Goal: Task Accomplishment & Management: Use online tool/utility

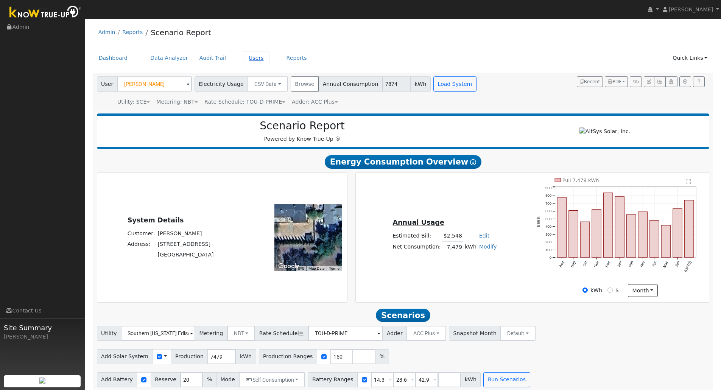
click at [243, 64] on link "Users" at bounding box center [256, 58] width 27 height 14
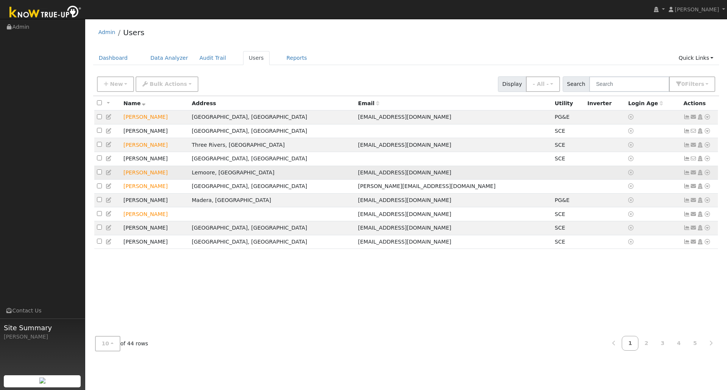
click at [704, 175] on icon at bounding box center [707, 172] width 7 height 5
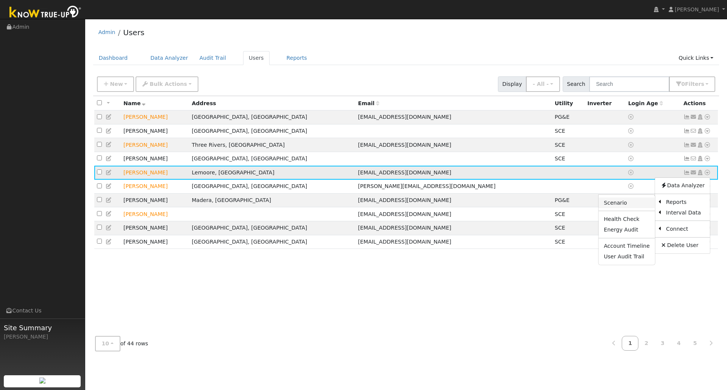
click at [635, 206] on link "Scenario" at bounding box center [627, 203] width 56 height 11
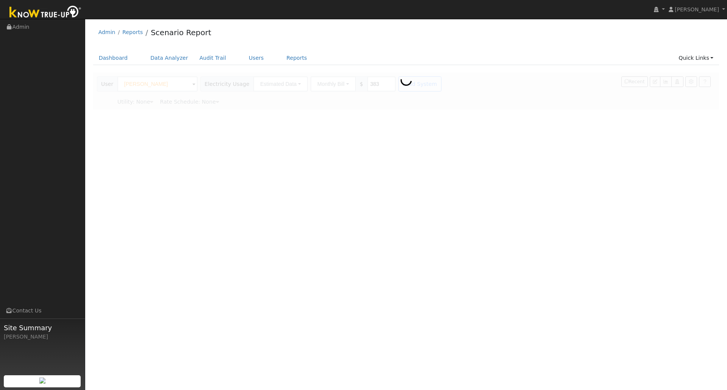
type input "Pacific Gas & Electric"
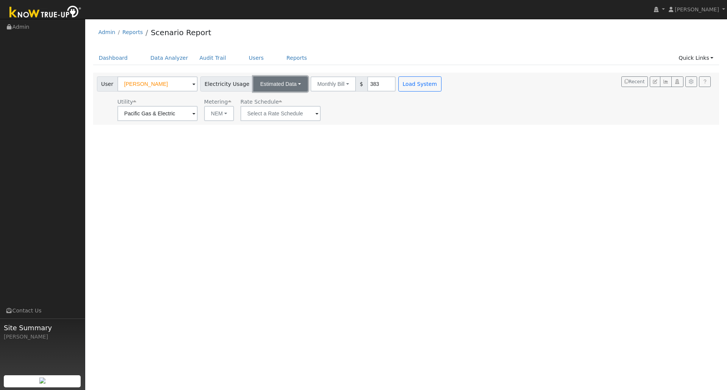
click at [272, 86] on button "Estimated Data" at bounding box center [280, 84] width 55 height 15
click at [264, 125] on link "CSV Data" at bounding box center [281, 122] width 54 height 11
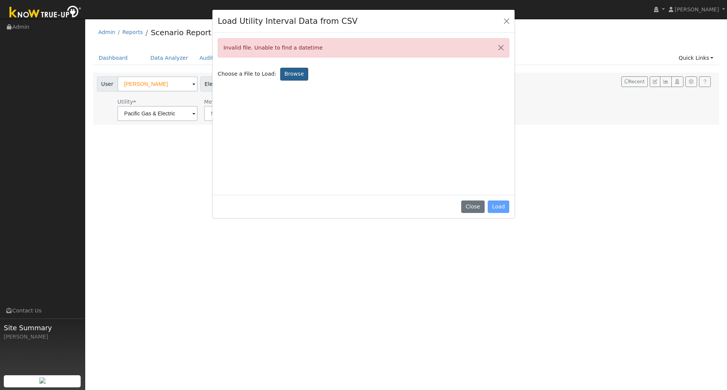
click at [291, 71] on label "Browse" at bounding box center [294, 74] width 28 height 13
click at [0, 0] on input "Browse" at bounding box center [0, 0] width 0 height 0
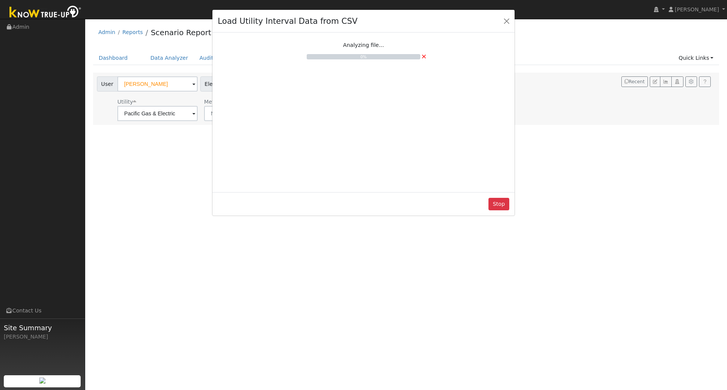
drag, startPoint x: 394, startPoint y: 170, endPoint x: 264, endPoint y: 177, distance: 129.7
click at [264, 177] on div "Analyzing file... 0% ×" at bounding box center [364, 111] width 292 height 151
click at [507, 205] on button "Stop" at bounding box center [499, 204] width 21 height 13
click at [496, 205] on button "Stop" at bounding box center [499, 204] width 21 height 13
click at [508, 23] on button "Close" at bounding box center [506, 21] width 11 height 11
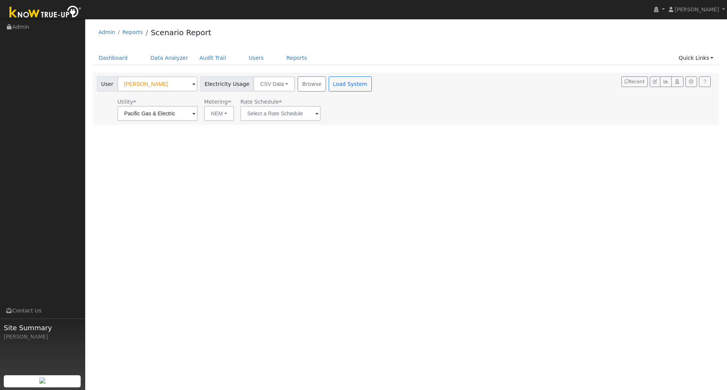
click at [304, 93] on div "User [PERSON_NAME] Account Default Account Default Account [STREET_ADDRESS][PER…" at bounding box center [235, 99] width 280 height 45
click at [302, 87] on button "Browse" at bounding box center [312, 84] width 28 height 15
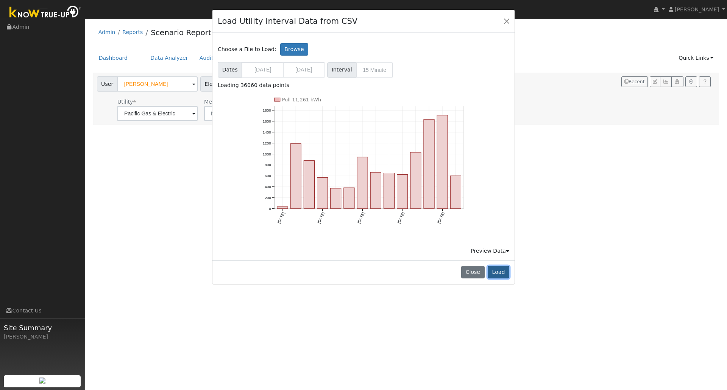
click at [491, 274] on button "Load" at bounding box center [499, 272] width 22 height 13
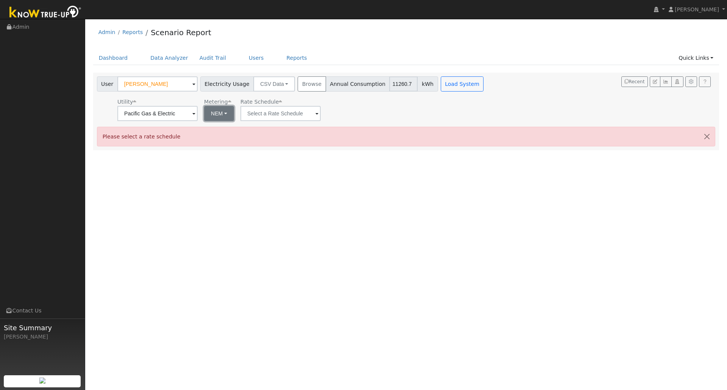
click at [218, 114] on button "NEM" at bounding box center [219, 113] width 30 height 15
click at [222, 146] on link "NBT" at bounding box center [229, 141] width 53 height 11
type input "E-ELEC"
click at [198, 121] on input "E-ELEC" at bounding box center [157, 113] width 80 height 15
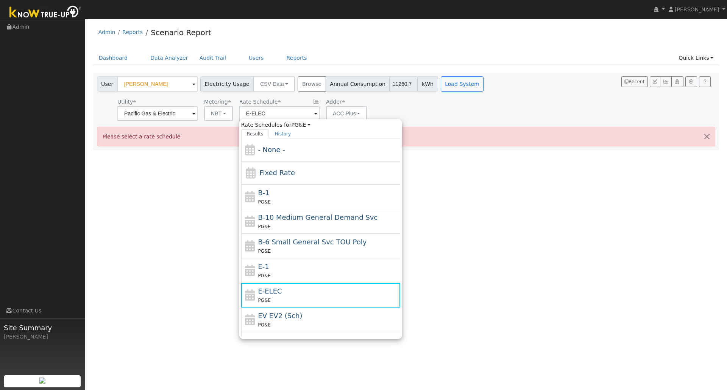
click at [462, 114] on div "Utility Pacific Gas & Electric Metering NBT NEM NBT Rate Schedule E-ELEC Rate S…" at bounding box center [291, 108] width 392 height 26
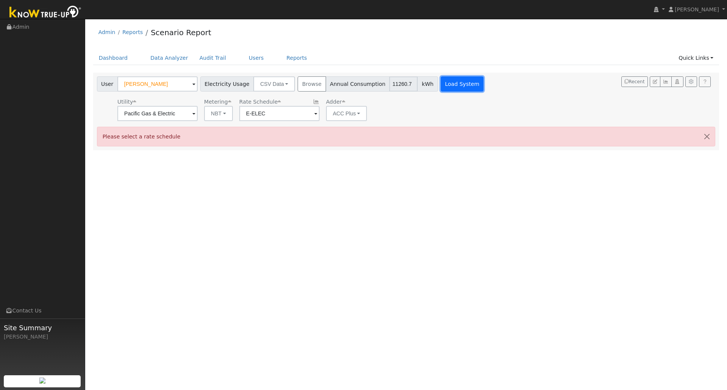
click at [446, 84] on button "Load System" at bounding box center [462, 84] width 43 height 15
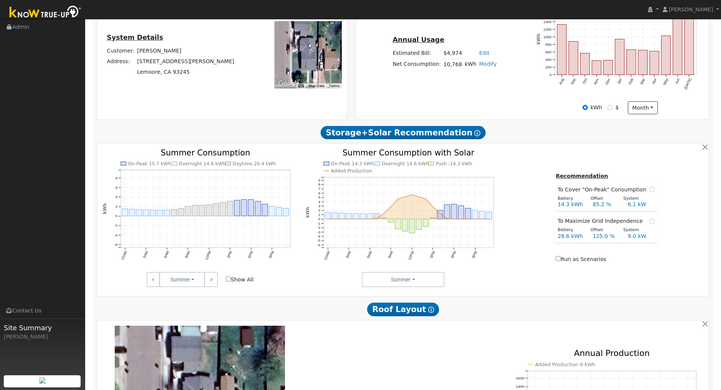
scroll to position [227, 0]
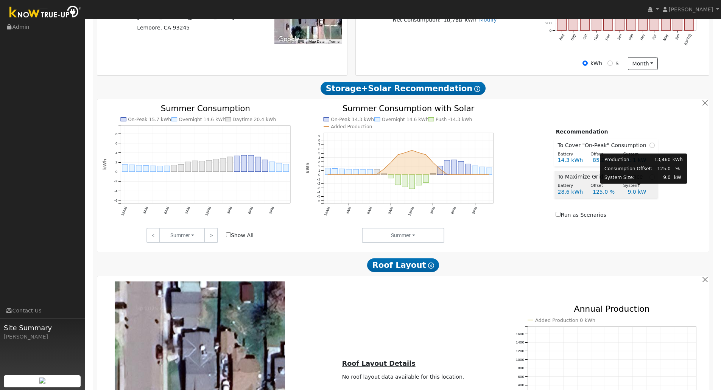
click at [645, 187] on div "System" at bounding box center [636, 186] width 33 height 6
radio input "true"
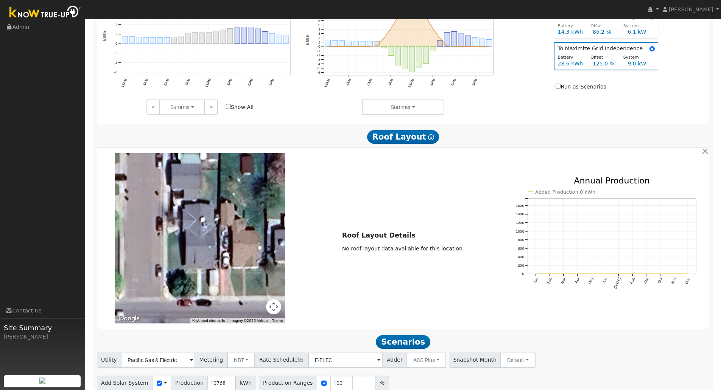
scroll to position [379, 0]
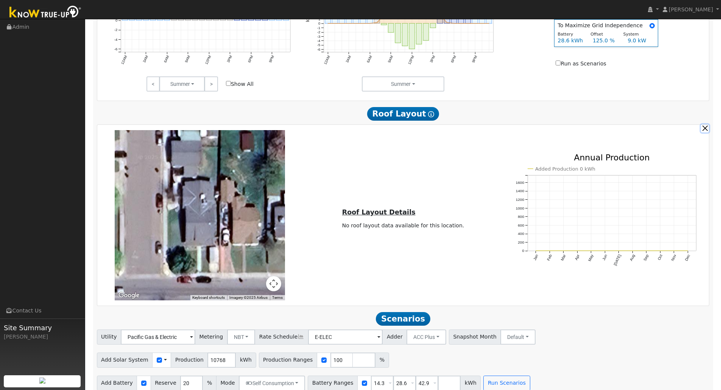
click at [704, 133] on button "button" at bounding box center [705, 129] width 8 height 8
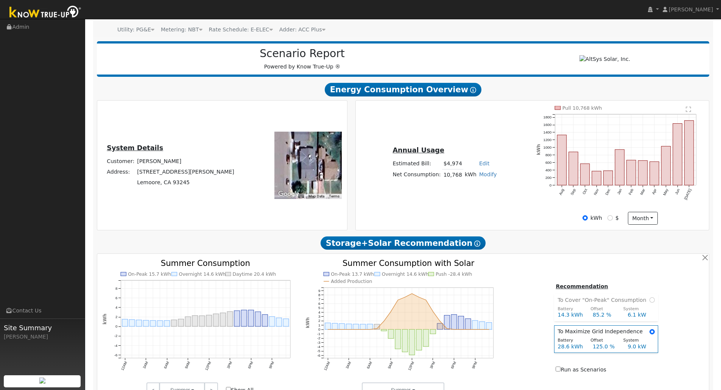
scroll to position [185, 0]
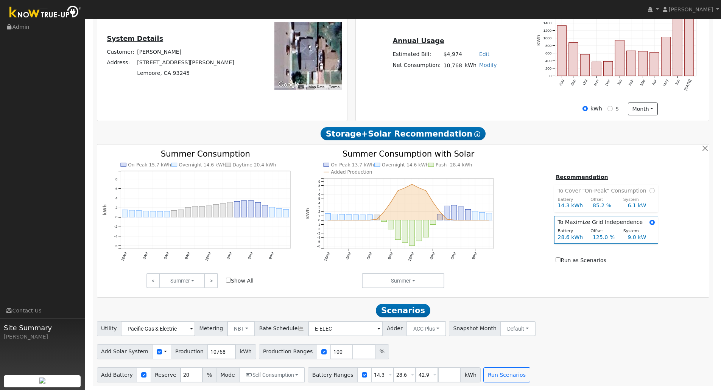
click at [512, 380] on div "Run Scenarios" at bounding box center [508, 375] width 51 height 15
click at [493, 376] on button "Run Scenarios" at bounding box center [507, 375] width 47 height 15
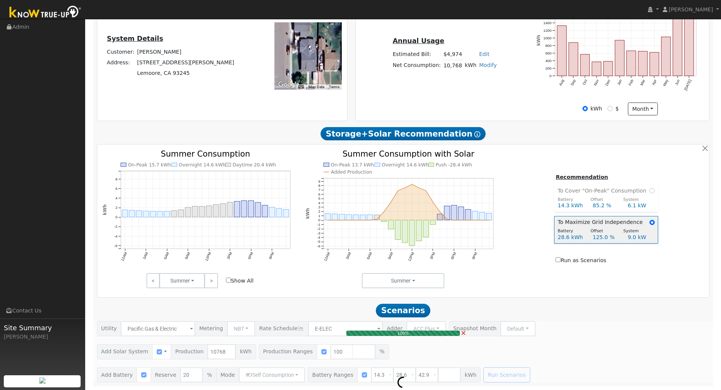
type input "7.2"
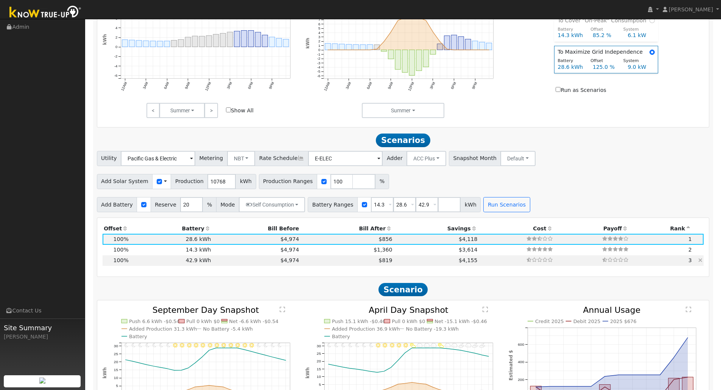
scroll to position [341, 0]
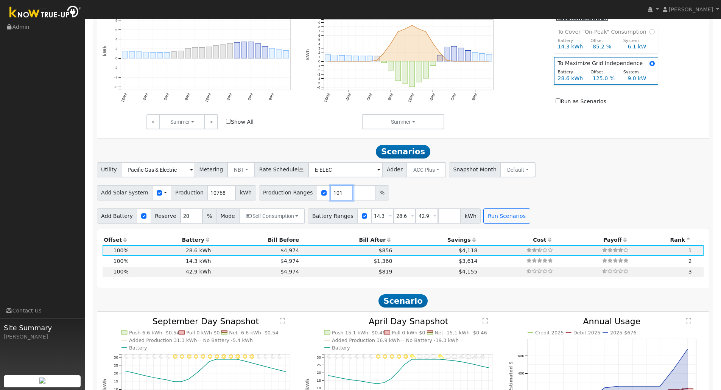
click at [334, 194] on input "101" at bounding box center [342, 193] width 23 height 15
click at [334, 194] on input "102" at bounding box center [342, 193] width 23 height 15
click at [334, 194] on input "122" at bounding box center [342, 193] width 23 height 15
click at [333, 198] on input "118" at bounding box center [342, 193] width 23 height 15
click at [333, 195] on input "119" at bounding box center [342, 193] width 23 height 15
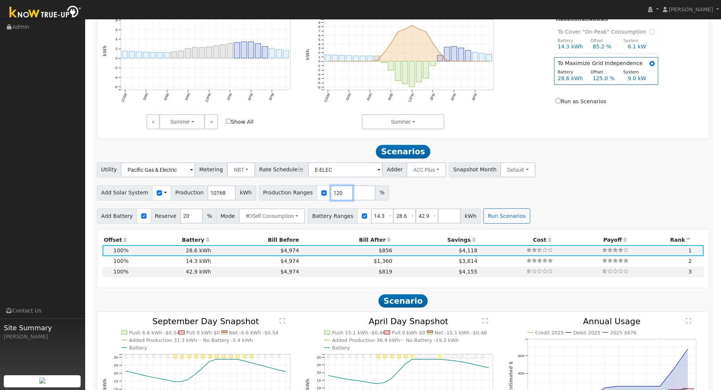
type input "120"
click at [333, 195] on input "120" at bounding box center [342, 193] width 23 height 15
click at [484, 221] on button "Run Scenarios" at bounding box center [507, 216] width 47 height 15
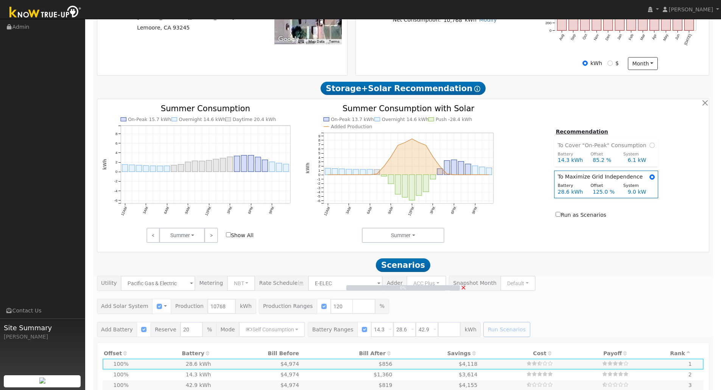
scroll to position [151, 0]
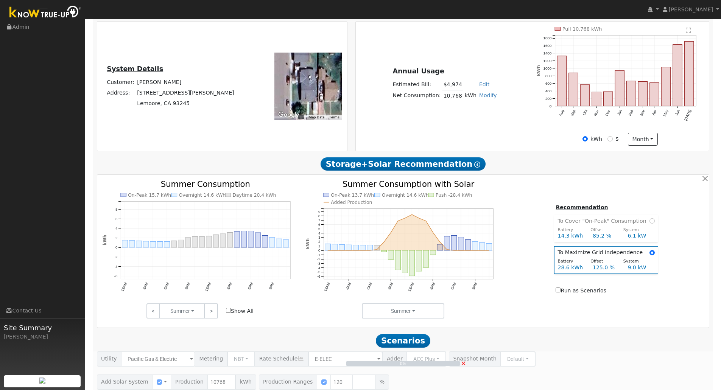
click at [561, 293] on input "Run as Scenarios" at bounding box center [558, 290] width 5 height 5
checkbox input "true"
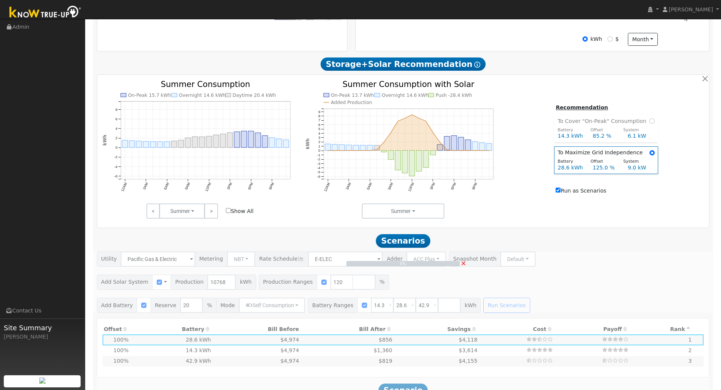
scroll to position [265, 0]
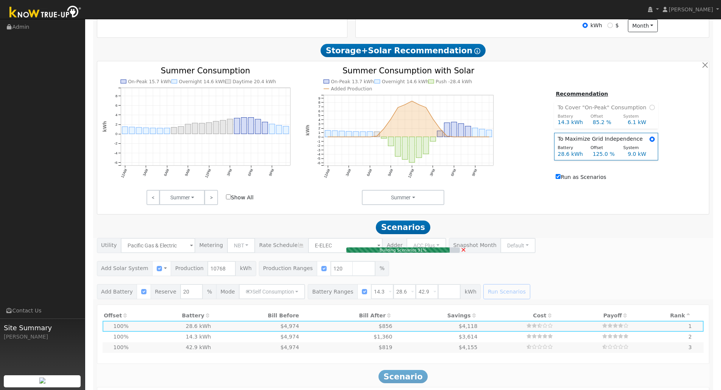
type input "8.6"
type input "$27,998"
type input "$11,702"
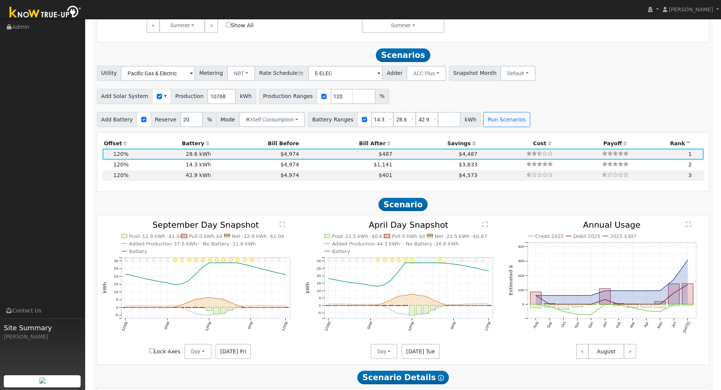
scroll to position [428, 0]
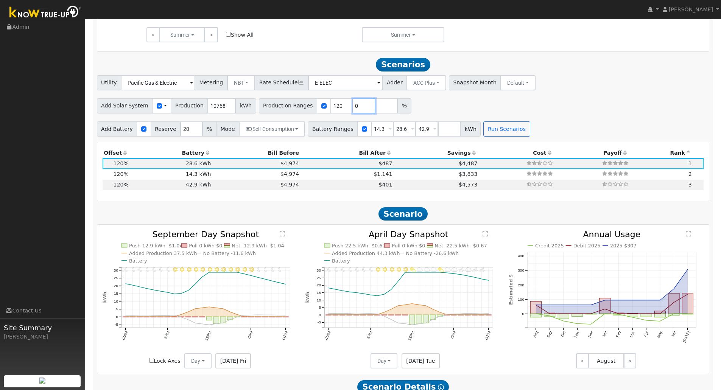
type input "0"
click at [355, 111] on input "0" at bounding box center [364, 105] width 23 height 15
type input "0"
click at [355, 111] on input "119" at bounding box center [364, 105] width 23 height 15
type input "118"
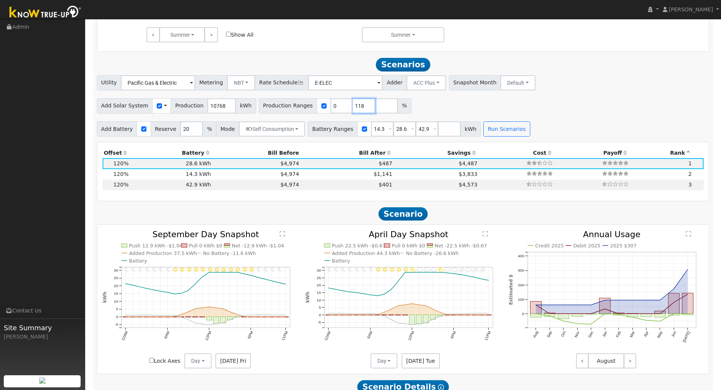
click at [355, 111] on input "118" at bounding box center [364, 105] width 23 height 15
drag, startPoint x: 322, startPoint y: 108, endPoint x: 312, endPoint y: 104, distance: 10.9
click at [312, 104] on div "Production Ranges 0 118 %" at bounding box center [335, 105] width 153 height 15
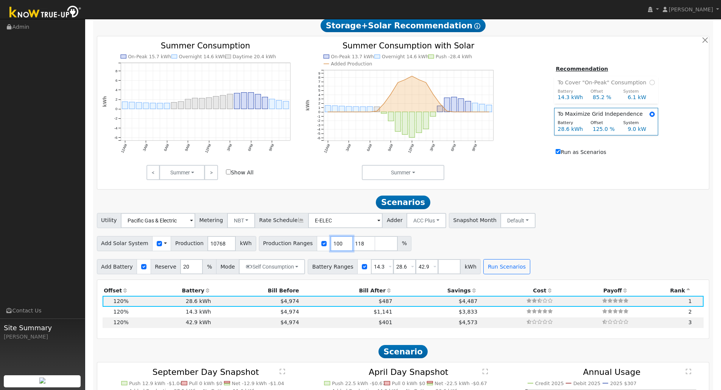
scroll to position [276, 0]
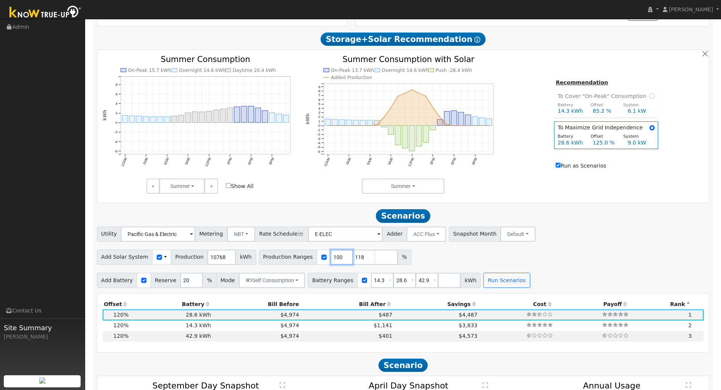
type input "100"
click at [353, 261] on input "119" at bounding box center [364, 257] width 23 height 15
click at [354, 259] on input "120" at bounding box center [364, 257] width 23 height 15
click at [354, 264] on input "119" at bounding box center [364, 257] width 23 height 15
click at [354, 264] on input "118" at bounding box center [364, 257] width 23 height 15
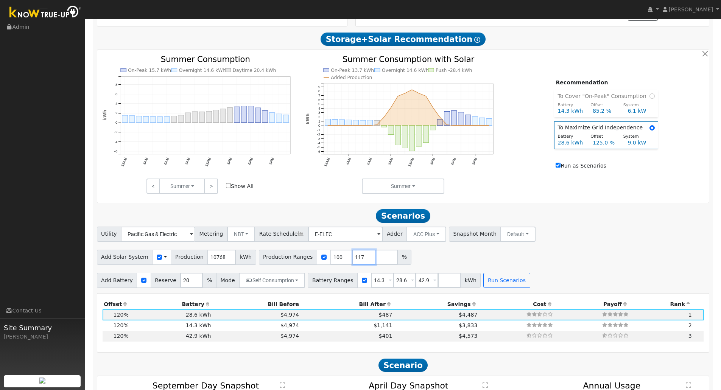
click at [354, 264] on input "117" at bounding box center [364, 257] width 23 height 15
click at [354, 264] on input "116" at bounding box center [364, 257] width 23 height 15
type input "115"
click at [354, 264] on input "115" at bounding box center [364, 257] width 23 height 15
click at [503, 259] on div "Add Solar System Use CSV Data Production 10768 kWh Production Ranges 100 115 %" at bounding box center [403, 256] width 616 height 18
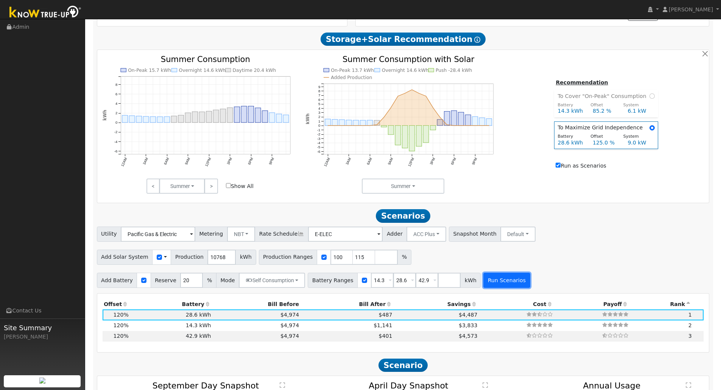
click at [491, 288] on button "Run Scenarios" at bounding box center [507, 280] width 47 height 15
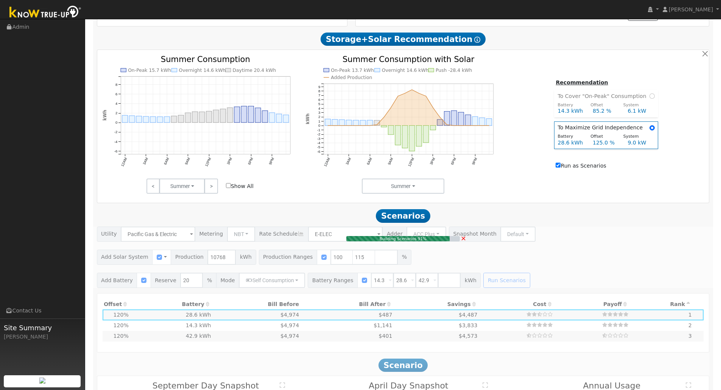
type input "6.1"
type input "$19,868"
type input "$5,505"
type input "$7,612"
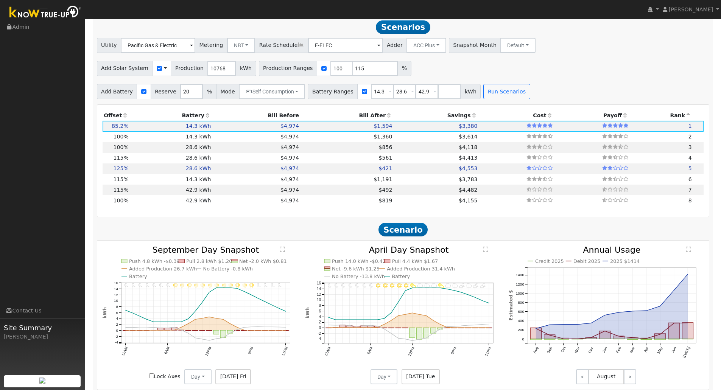
scroll to position [466, 0]
click at [394, 159] on td "$4,413" at bounding box center [436, 158] width 85 height 11
type input "8.3"
type input "$26,830"
type input "$11,010"
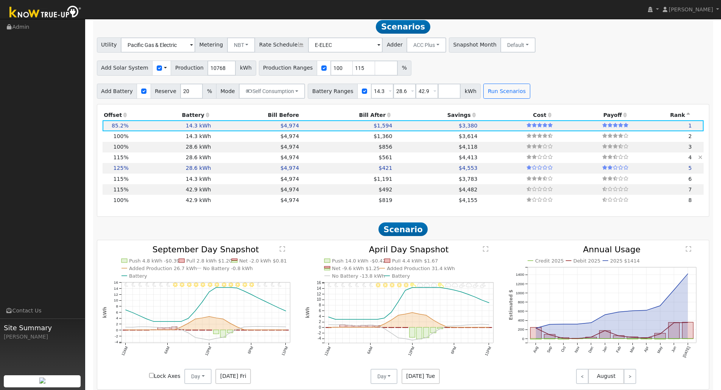
type input "$11,352"
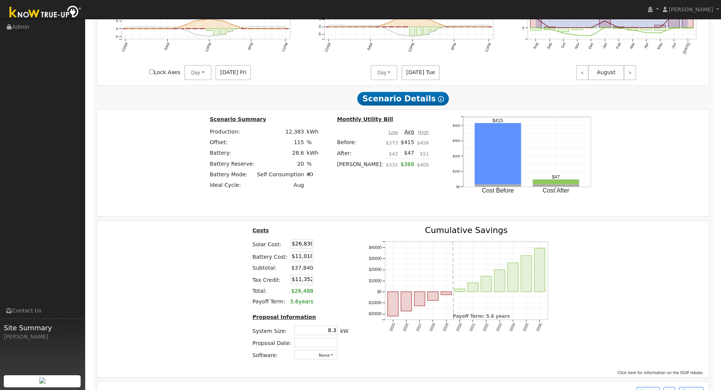
scroll to position [756, 0]
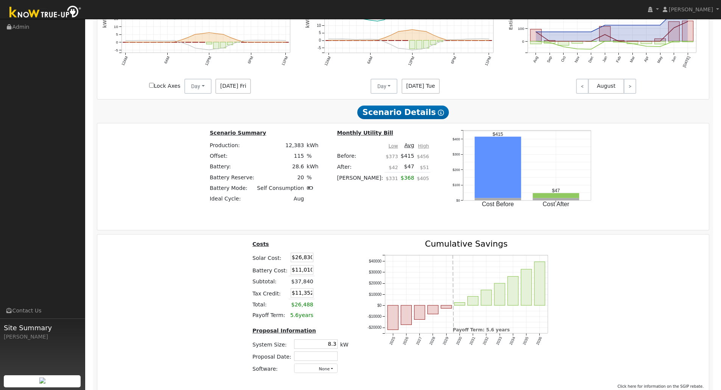
click at [306, 264] on td "$26,830" at bounding box center [302, 258] width 26 height 12
click at [306, 262] on input "$26,830" at bounding box center [302, 257] width 23 height 9
drag, startPoint x: 306, startPoint y: 264, endPoint x: 280, endPoint y: 264, distance: 26.5
click at [280, 264] on tr "Solar Cost: $26,830" at bounding box center [300, 258] width 99 height 12
type input "0"
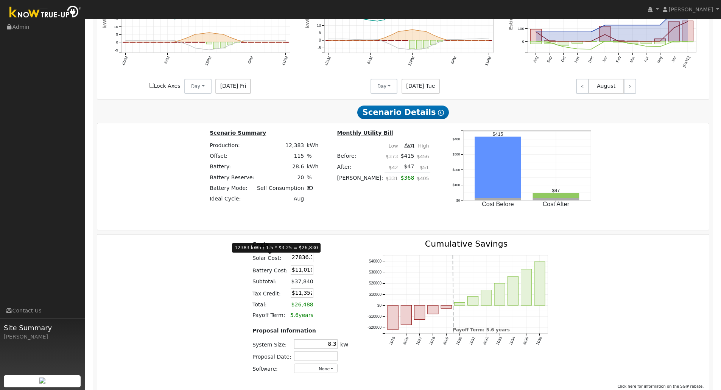
scroll to position [0, 1]
type input "$27,837"
type input "$11,654"
click at [640, 320] on div "Costs Solar Cost: $27,837 Battery Cost: $11,010 Subtotal: $38,847 Tax Credit: $…" at bounding box center [404, 310] width 618 height 140
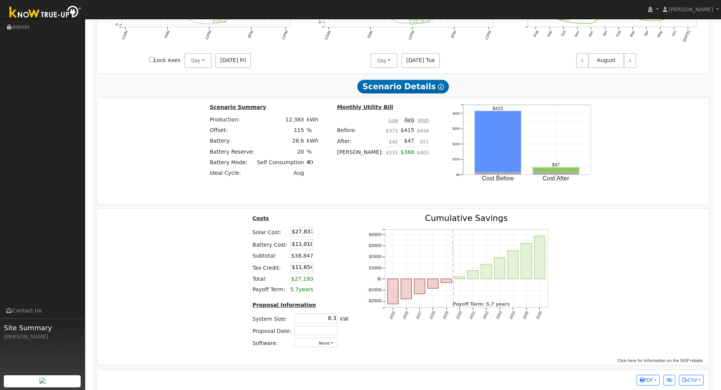
scroll to position [794, 0]
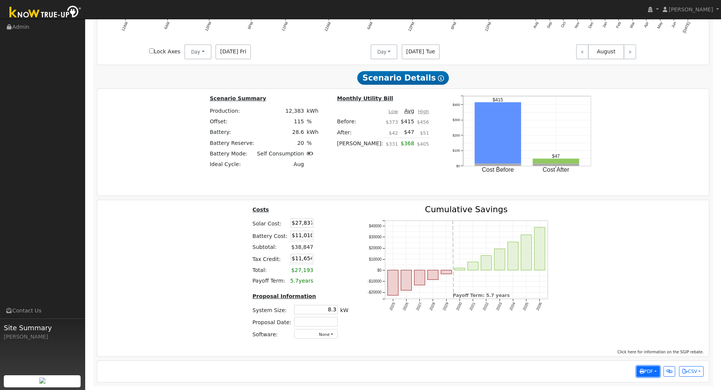
click at [655, 369] on button "PDF" at bounding box center [648, 372] width 23 height 11
click at [648, 287] on link "Selected Scenario" at bounding box center [629, 286] width 62 height 11
click at [652, 369] on span "PDF" at bounding box center [647, 371] width 14 height 5
click at [640, 286] on link "Selected Scenario" at bounding box center [629, 286] width 62 height 11
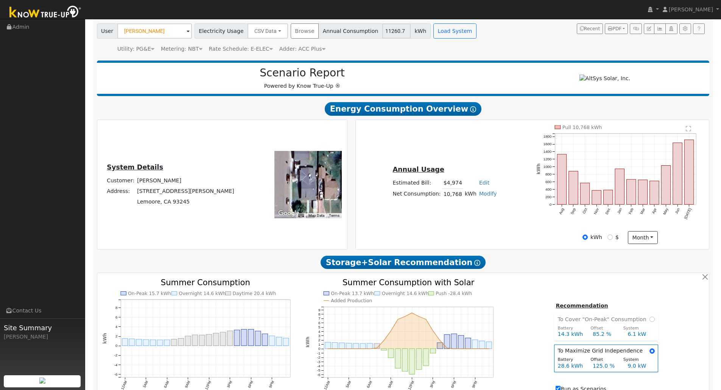
scroll to position [0, 0]
